Goal: Obtain resource: Download file/media

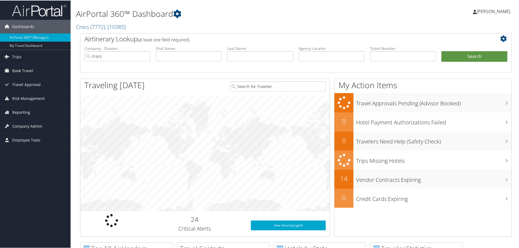
drag, startPoint x: 268, startPoint y: 62, endPoint x: 270, endPoint y: 60, distance: 2.9
click at [268, 61] on li "Last Name:" at bounding box center [260, 57] width 71 height 25
click at [270, 59] on input "text" at bounding box center [260, 56] width 66 height 10
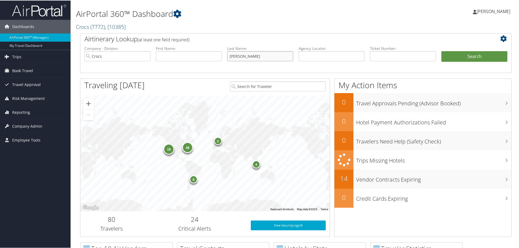
type input "[PERSON_NAME]"
click at [442, 51] on button "Search" at bounding box center [475, 56] width 66 height 11
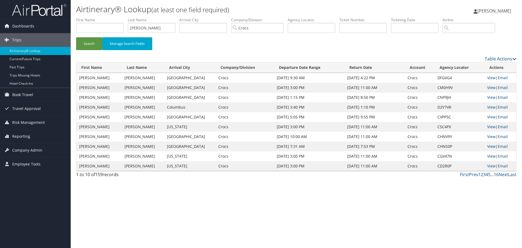
click at [242, 42] on div "Search Manage Search Fields" at bounding box center [296, 46] width 448 height 18
click at [489, 108] on link "View" at bounding box center [491, 106] width 8 height 5
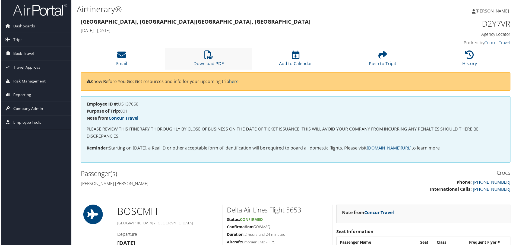
click at [216, 54] on li "Download PDF" at bounding box center [208, 59] width 87 height 22
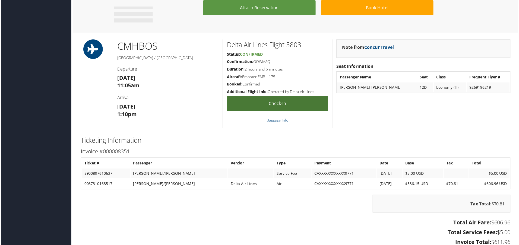
scroll to position [326, 0]
